Goal: Transaction & Acquisition: Purchase product/service

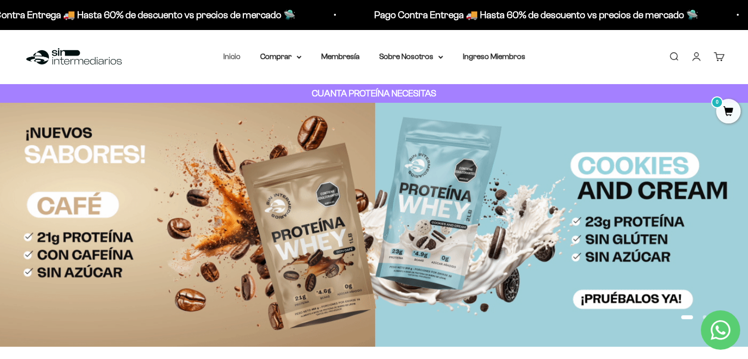
click at [233, 59] on link "Inicio" at bounding box center [231, 56] width 17 height 8
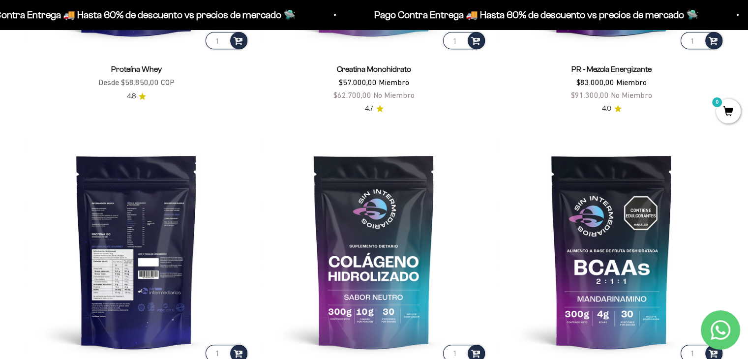
scroll to position [394, 0]
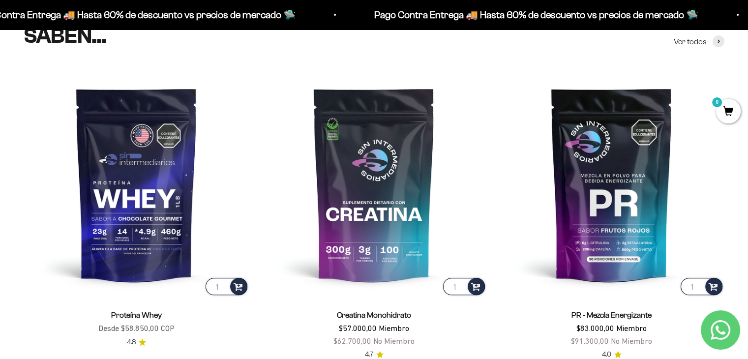
click at [147, 311] on link "Proteína Whey" at bounding box center [136, 315] width 51 height 8
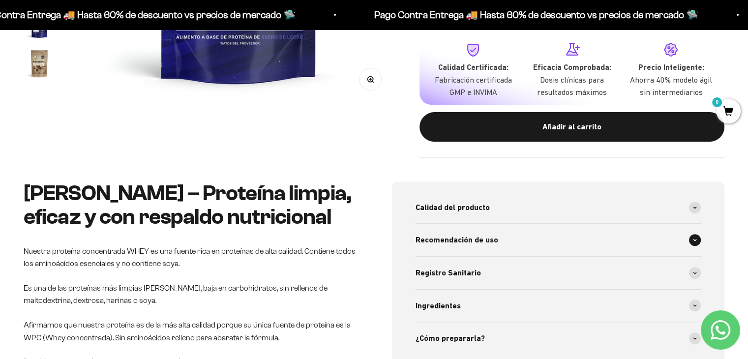
scroll to position [443, 0]
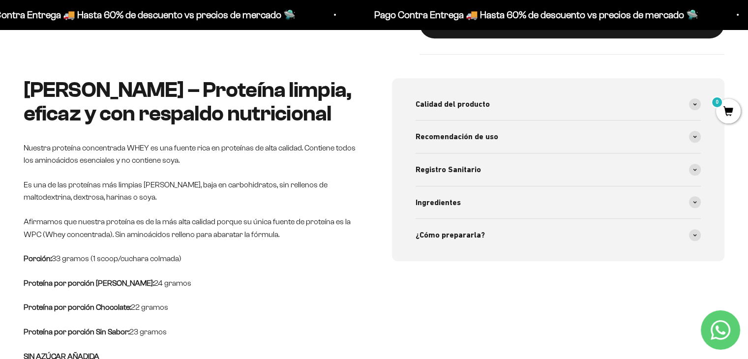
drag, startPoint x: 138, startPoint y: 160, endPoint x: 189, endPoint y: 161, distance: 50.7
click at [189, 161] on p "Nuestra proteína concentrada WHEY es una fuente rica en proteínas de alta calid…" at bounding box center [190, 154] width 333 height 25
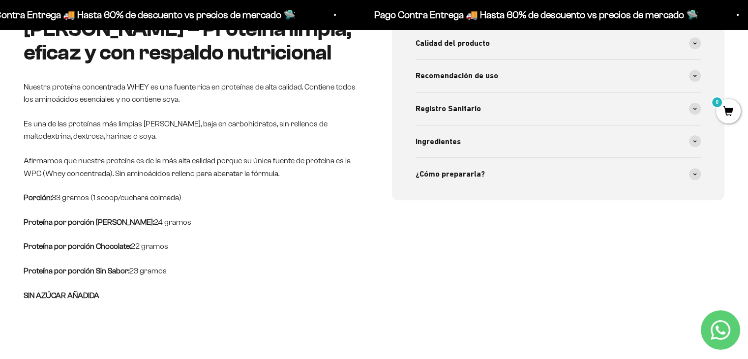
scroll to position [394, 0]
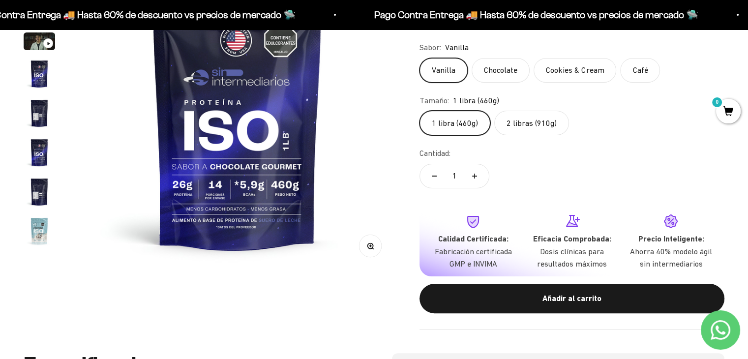
scroll to position [148, 0]
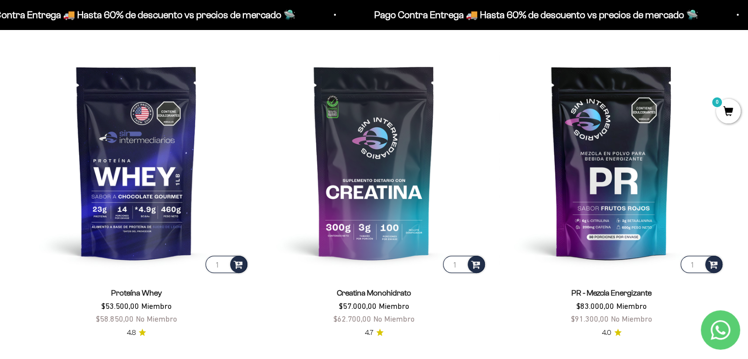
scroll to position [394, 0]
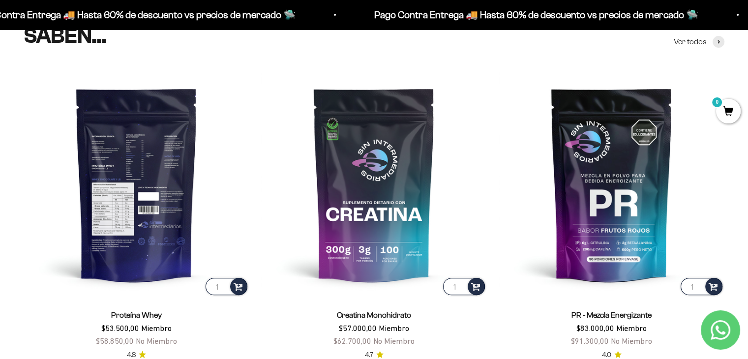
click at [127, 187] on img at bounding box center [137, 184] width 226 height 226
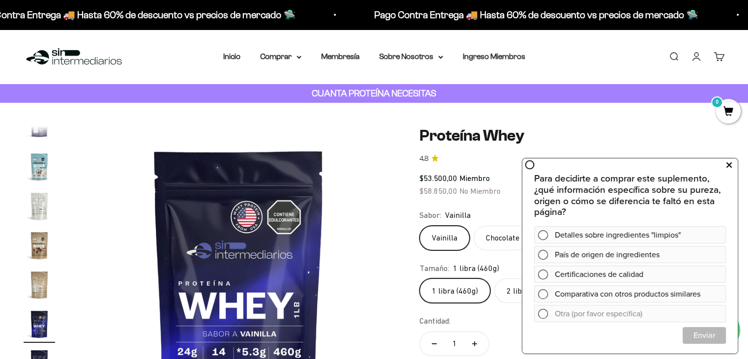
click at [728, 166] on icon at bounding box center [729, 165] width 5 height 13
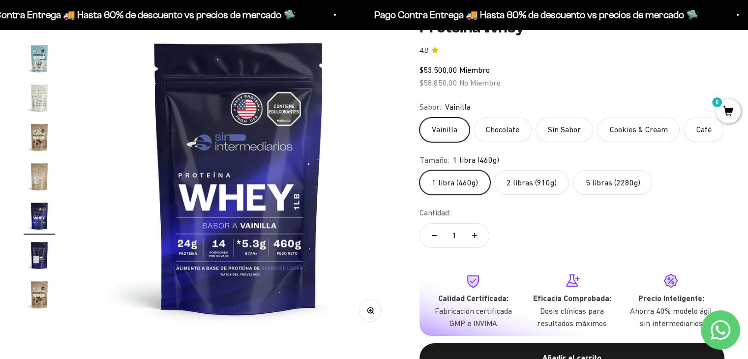
scroll to position [197, 0]
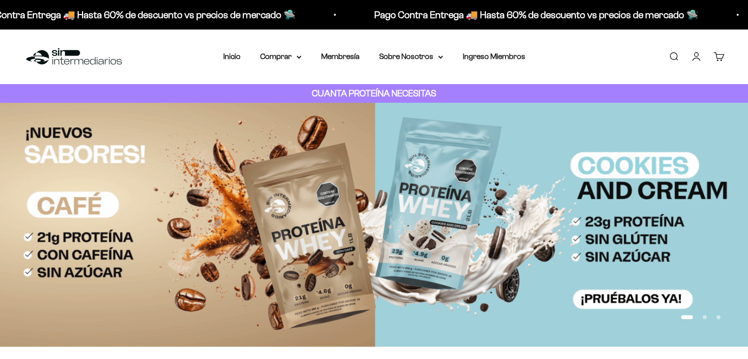
scroll to position [701, 0]
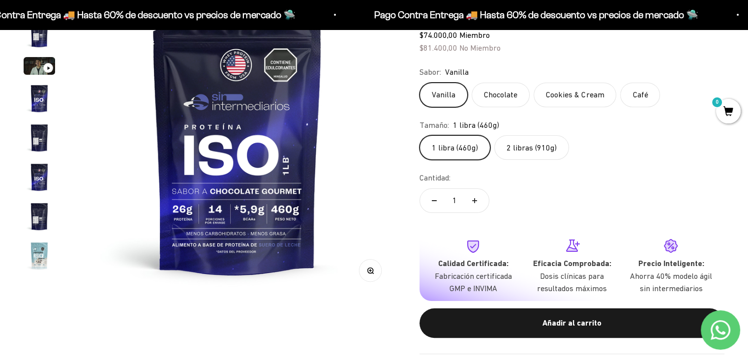
scroll to position [49, 0]
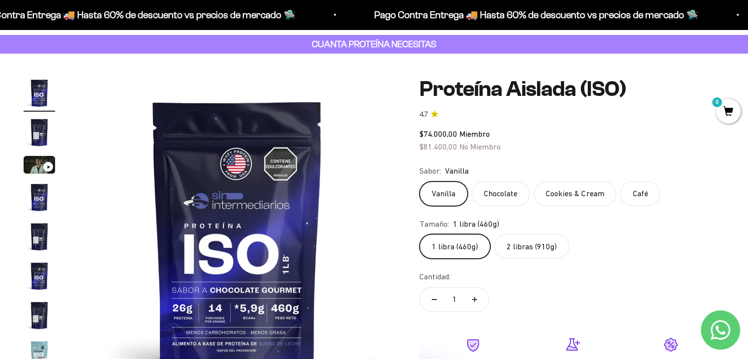
click at [41, 136] on img "Ir al artículo 2" at bounding box center [39, 132] width 31 height 31
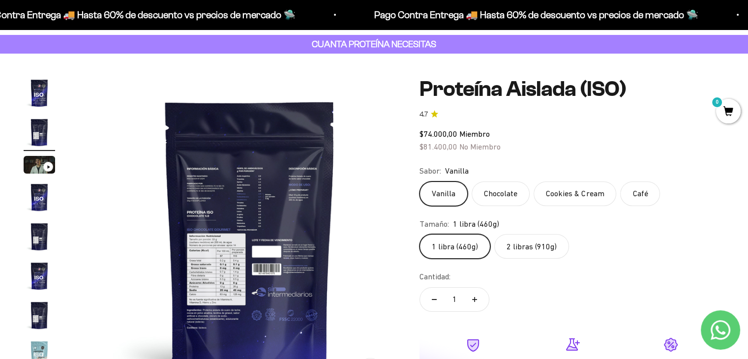
scroll to position [0, 329]
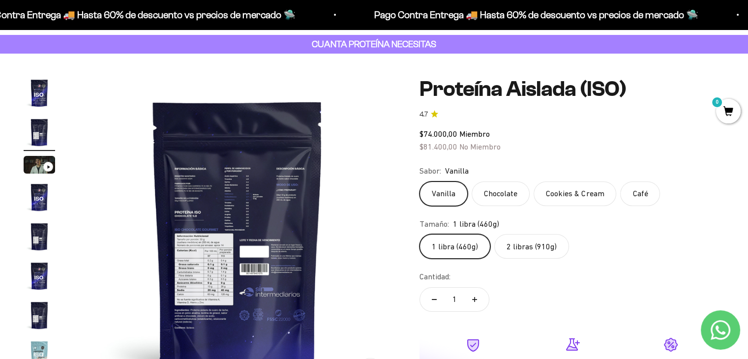
click at [35, 167] on img "Ir al artículo 3" at bounding box center [39, 165] width 31 height 18
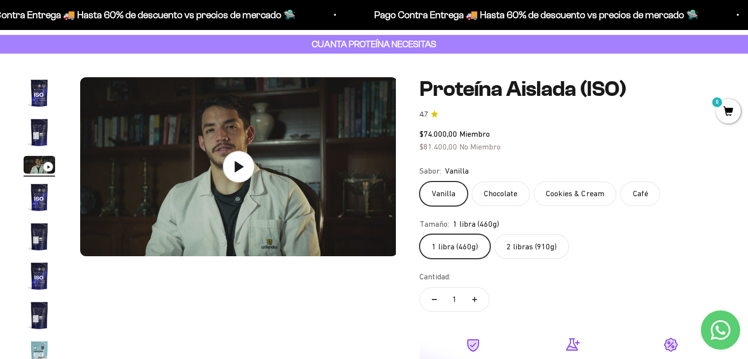
scroll to position [0, 658]
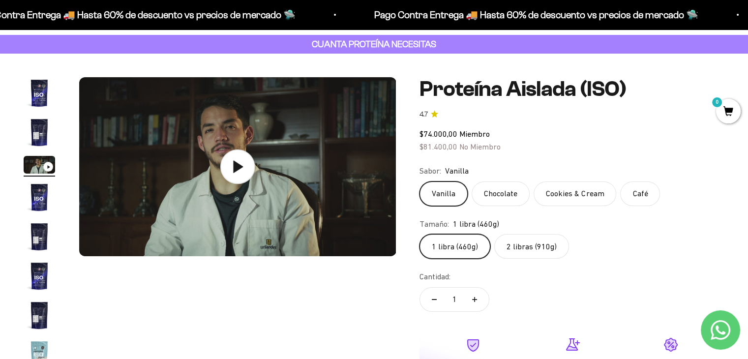
click at [229, 166] on icon at bounding box center [237, 167] width 34 height 34
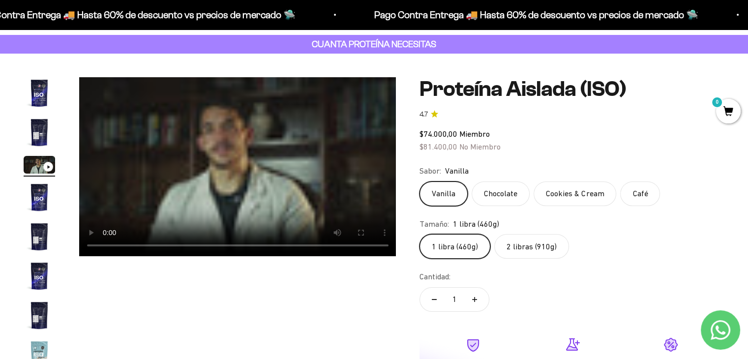
click at [244, 180] on video "Proteína Aislada (ISO)" at bounding box center [237, 166] width 317 height 179
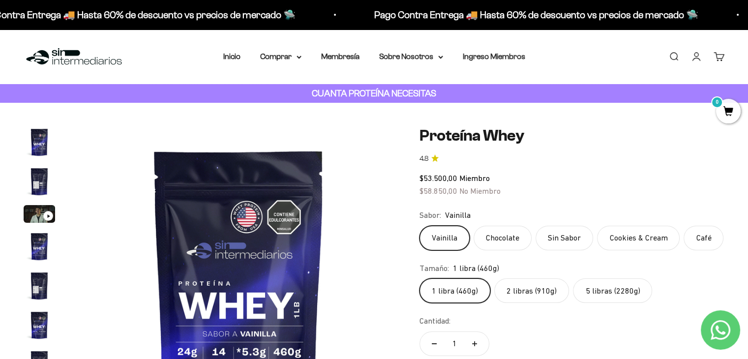
click at [34, 213] on img "Ir al artículo 3" at bounding box center [39, 214] width 31 height 18
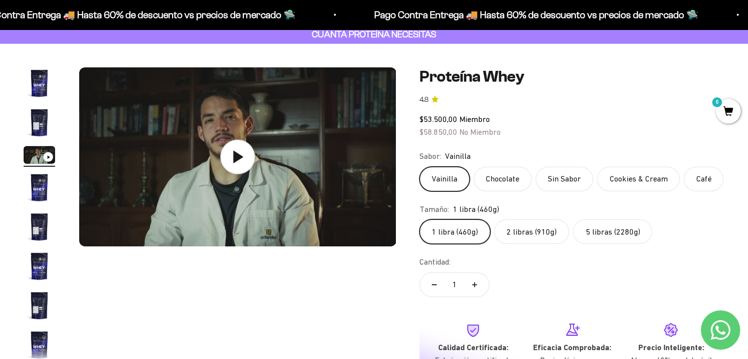
scroll to position [98, 0]
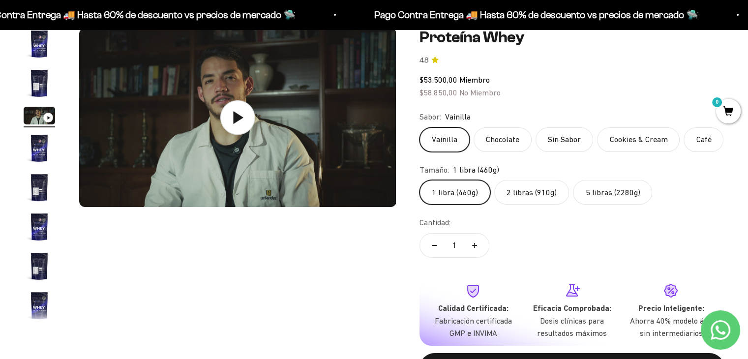
click at [231, 136] on img at bounding box center [237, 117] width 317 height 179
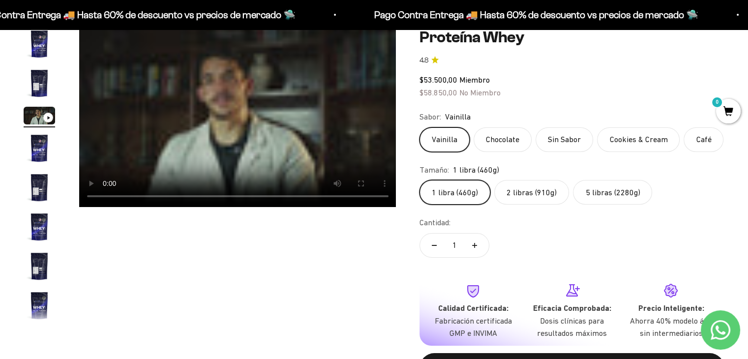
scroll to position [0, 0]
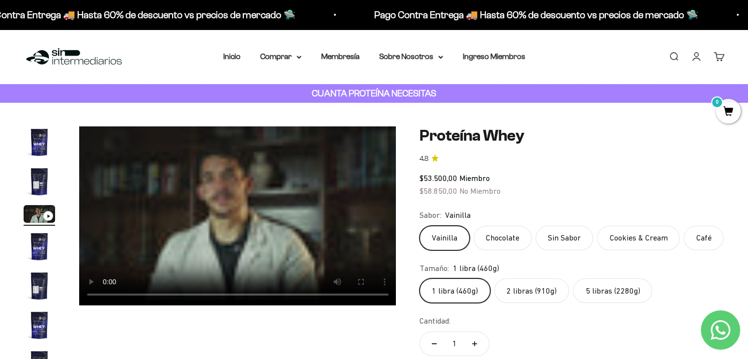
click at [242, 215] on video "Proteína Whey" at bounding box center [237, 215] width 317 height 179
click at [217, 219] on video "Proteína Whey" at bounding box center [237, 215] width 317 height 179
click at [213, 241] on video "Proteína Whey" at bounding box center [237, 215] width 317 height 179
click at [221, 234] on video "Proteína Whey" at bounding box center [237, 215] width 317 height 179
click at [265, 227] on video "Proteína Whey" at bounding box center [237, 215] width 317 height 179
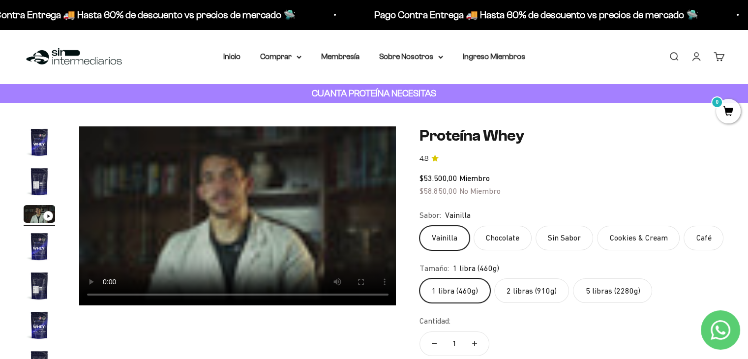
click at [34, 142] on img "Ir al artículo 1" at bounding box center [39, 141] width 31 height 31
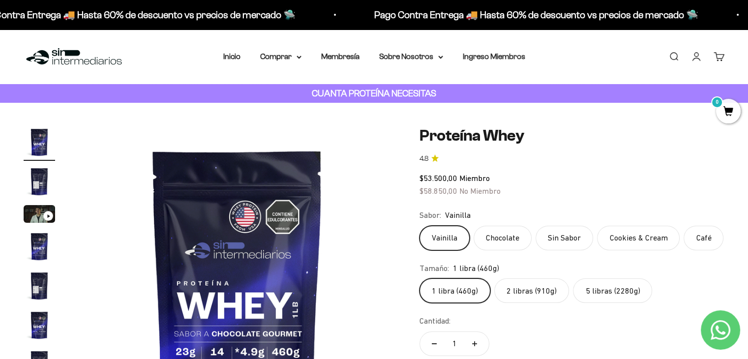
click at [38, 184] on img "Ir al artículo 2" at bounding box center [39, 181] width 31 height 31
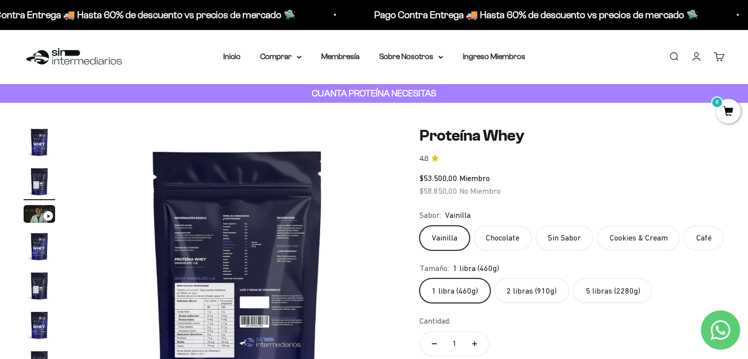
click at [234, 259] on img at bounding box center [237, 284] width 317 height 317
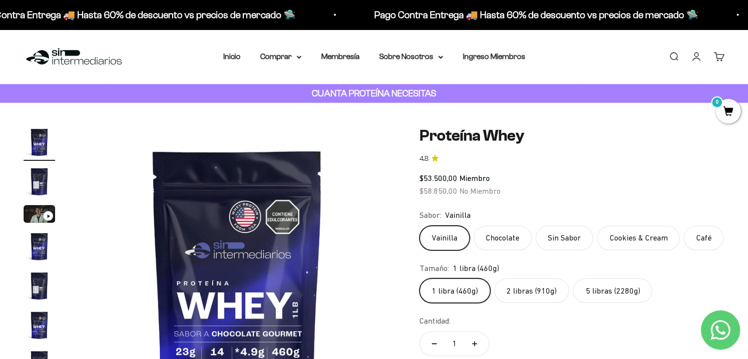
click at [28, 172] on img "Ir al artículo 2" at bounding box center [39, 181] width 31 height 31
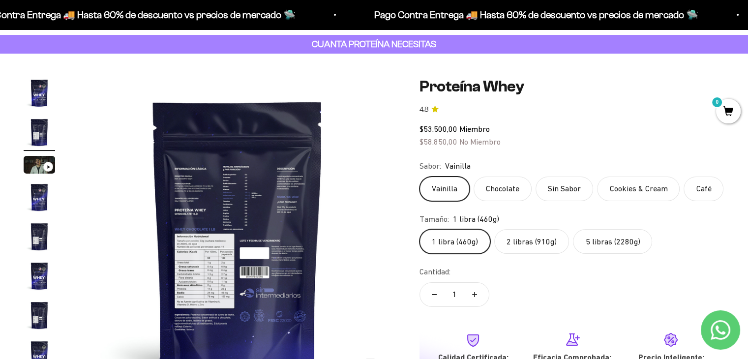
scroll to position [148, 0]
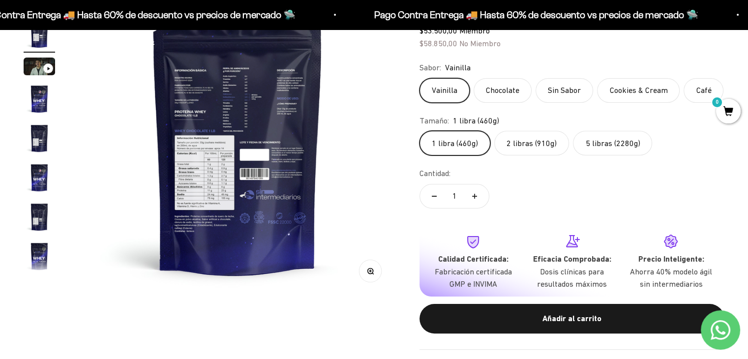
click at [370, 268] on icon "button" at bounding box center [371, 271] width 7 height 7
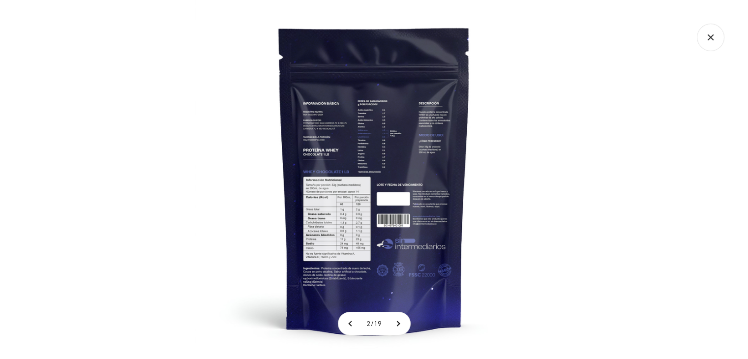
click at [371, 169] on img at bounding box center [374, 179] width 359 height 359
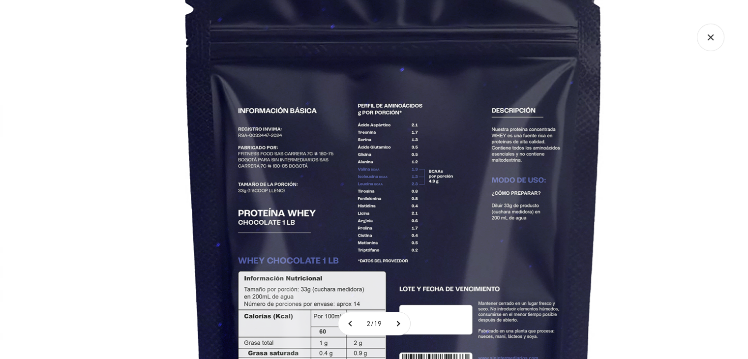
click at [344, 352] on img at bounding box center [393, 277] width 787 height 787
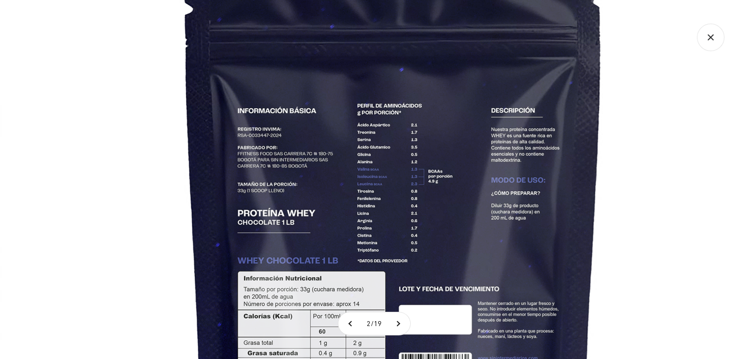
click at [712, 30] on icon "Cerrar galería" at bounding box center [711, 38] width 28 height 28
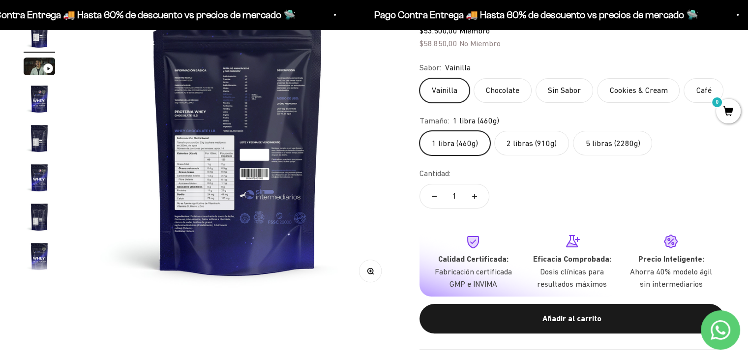
scroll to position [98, 0]
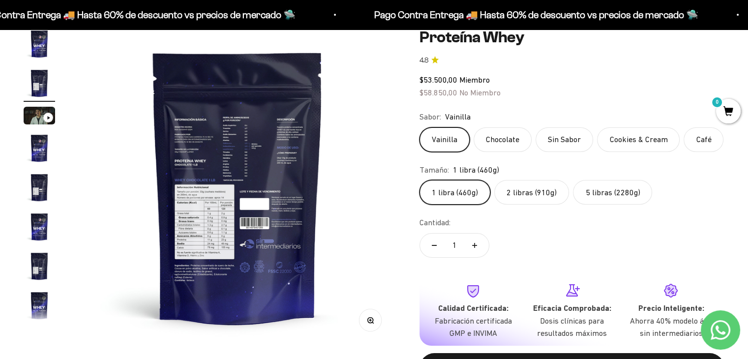
click at [529, 188] on label "2 libras (910g)" at bounding box center [531, 192] width 75 height 25
click at [420, 180] on input "2 libras (910g)" at bounding box center [419, 180] width 0 height 0
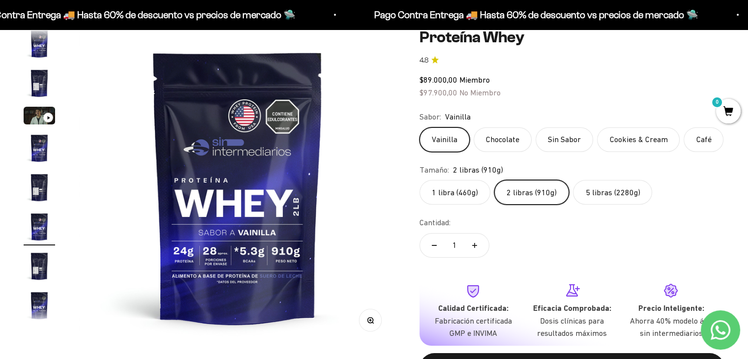
scroll to position [18, 0]
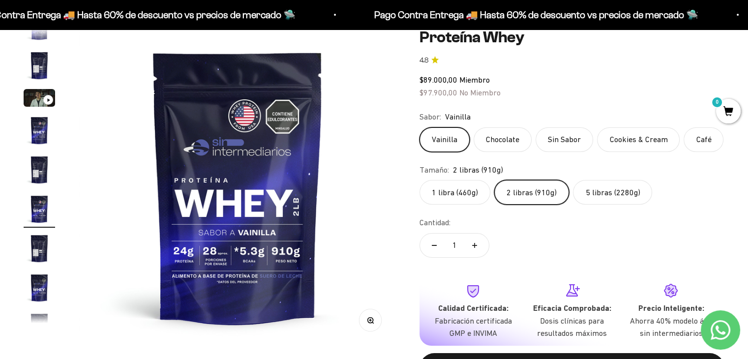
click at [616, 208] on safe-sticky "Proteína Whey 4.8 $89.000,00 Miembro $97.900,00 No Miembro Calidad de líder, pr…" at bounding box center [572, 213] width 305 height 371
click at [616, 200] on label "5 libras (2280g)" at bounding box center [612, 192] width 79 height 25
click at [420, 180] on input "5 libras (2280g)" at bounding box center [419, 180] width 0 height 0
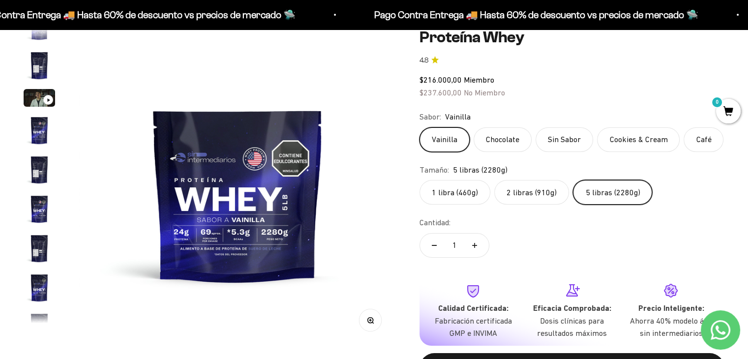
scroll to position [175, 0]
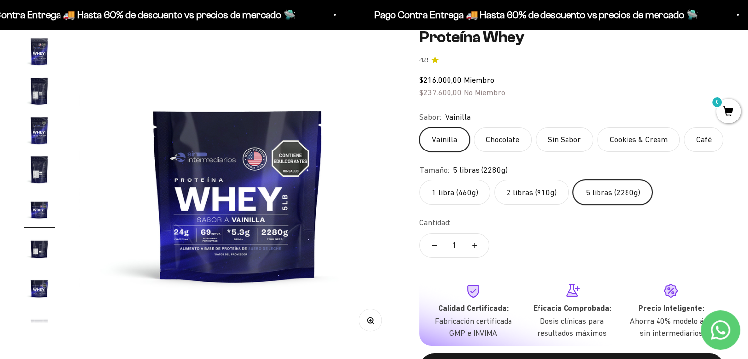
click at [470, 197] on label "1 libra (460g)" at bounding box center [455, 192] width 71 height 25
click at [420, 180] on input "1 libra (460g)" at bounding box center [419, 180] width 0 height 0
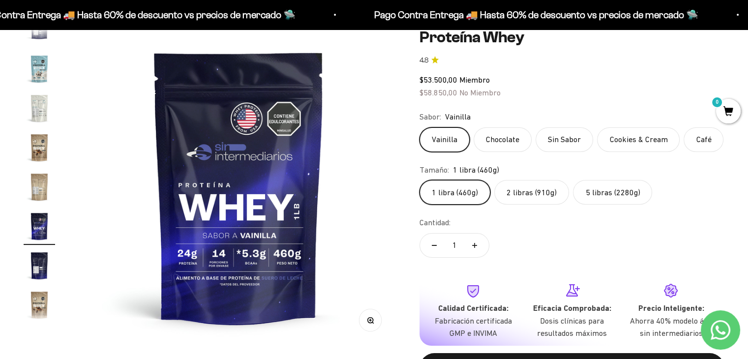
scroll to position [473, 0]
click at [539, 201] on label "2 libras (910g)" at bounding box center [531, 192] width 75 height 25
click at [420, 180] on input "2 libras (910g)" at bounding box center [419, 180] width 0 height 0
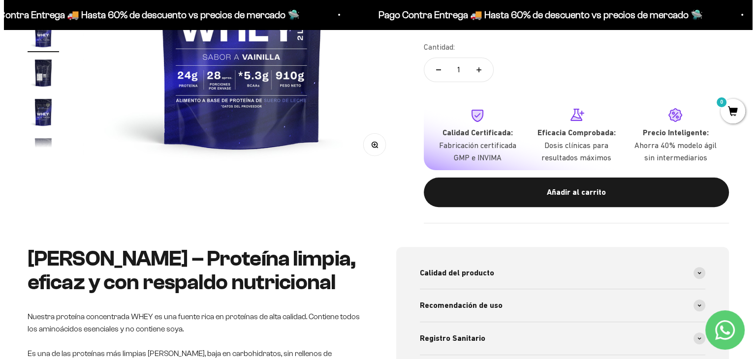
scroll to position [148, 0]
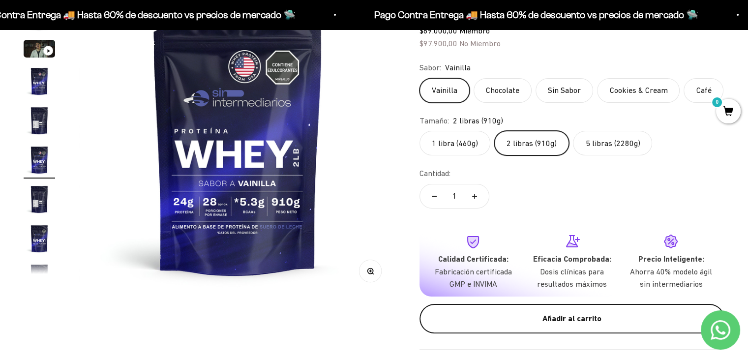
click at [520, 310] on button "Añadir al carrito" at bounding box center [572, 319] width 305 height 30
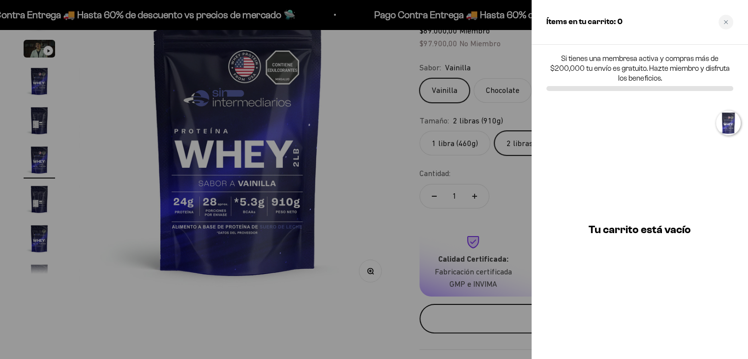
scroll to position [0, 1667]
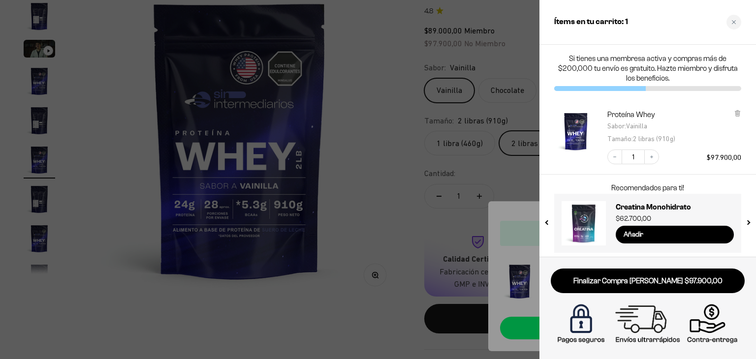
click at [413, 222] on div at bounding box center [378, 179] width 756 height 359
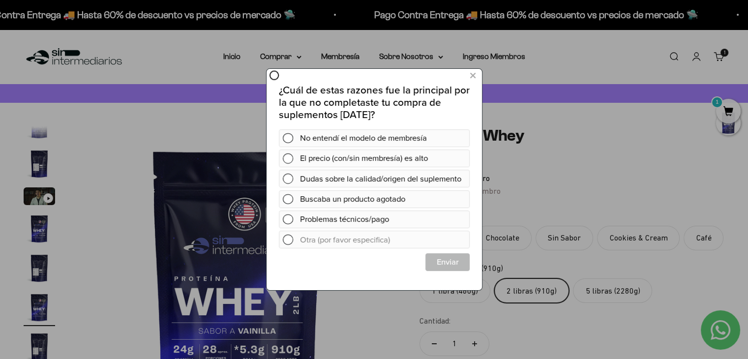
scroll to position [0, 0]
click at [224, 53] on div at bounding box center [374, 179] width 748 height 359
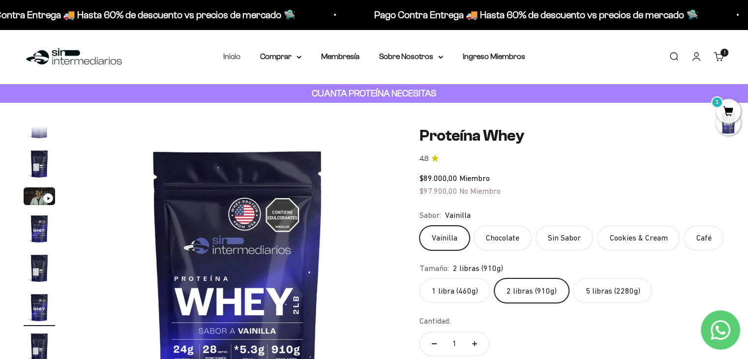
click at [236, 56] on link "Inicio" at bounding box center [231, 56] width 17 height 8
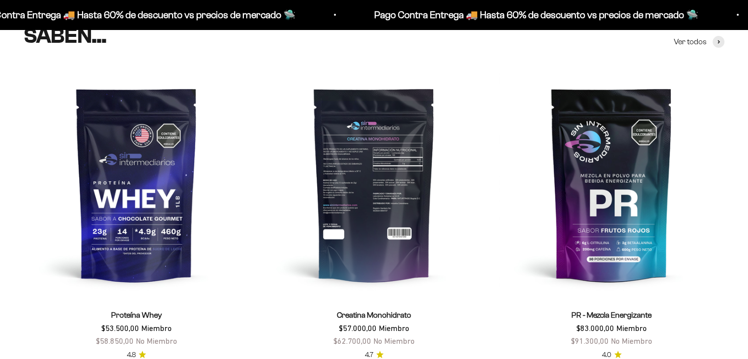
click at [389, 221] on img at bounding box center [374, 184] width 226 height 226
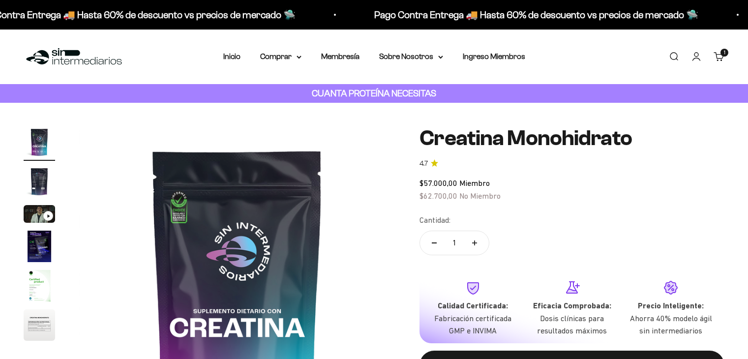
click at [494, 351] on button "Añadir al carrito" at bounding box center [572, 366] width 305 height 30
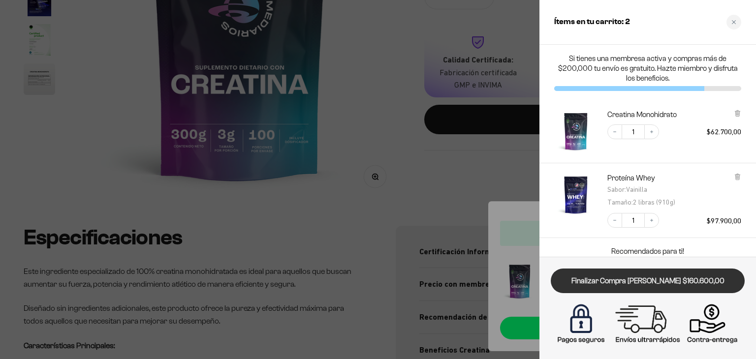
click at [627, 280] on link "Finalizar Compra [PERSON_NAME] $160.600,00" at bounding box center [648, 281] width 194 height 25
